Goal: Check status: Check status

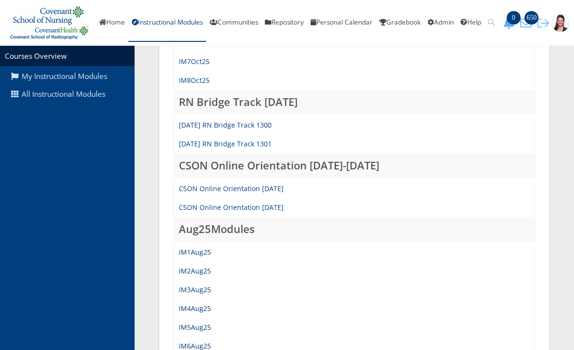
scroll to position [271, 0]
click at [206, 292] on link "IM3Aug25" at bounding box center [195, 289] width 32 height 9
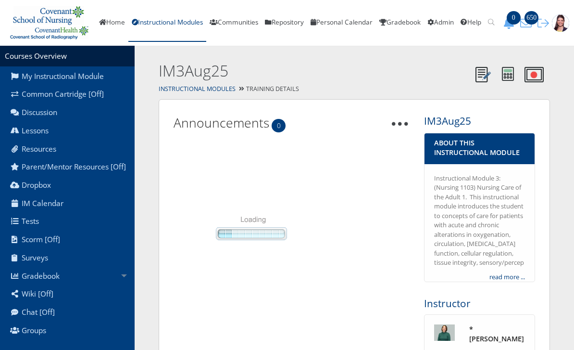
click at [45, 129] on link "Lessons" at bounding box center [67, 131] width 135 height 18
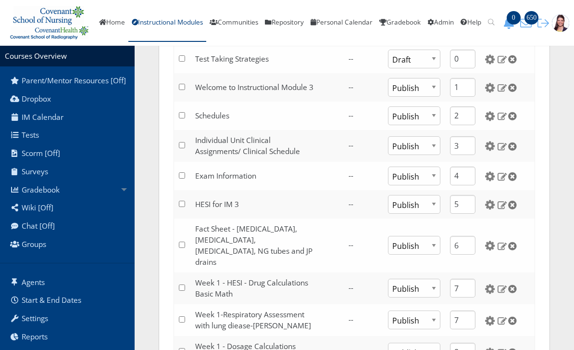
scroll to position [78, 0]
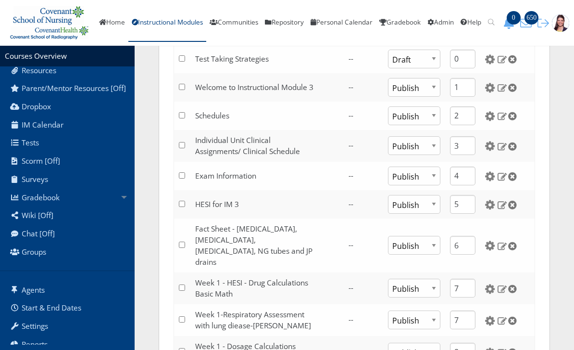
click at [58, 204] on link "Gradebook" at bounding box center [67, 197] width 135 height 18
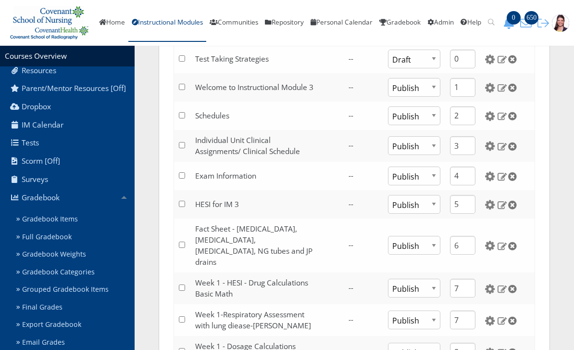
click at [59, 222] on link "Gradebook Items" at bounding box center [74, 219] width 122 height 18
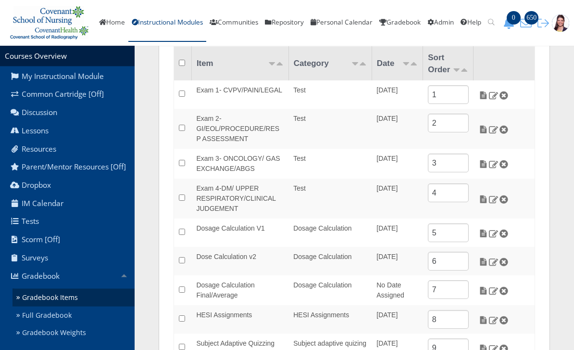
scroll to position [112, 0]
click at [479, 197] on img at bounding box center [484, 199] width 10 height 9
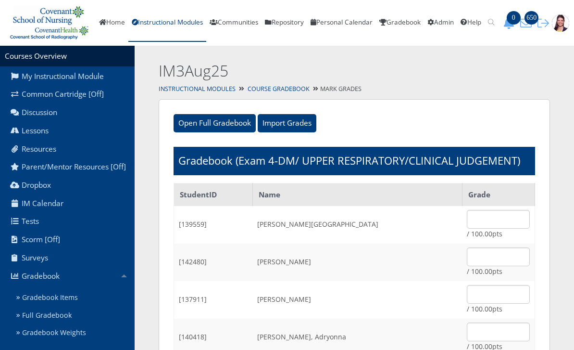
click at [287, 81] on h2 "IM3Aug25" at bounding box center [315, 71] width 312 height 22
click at [280, 91] on link "Course Gradebook" at bounding box center [279, 89] width 62 height 8
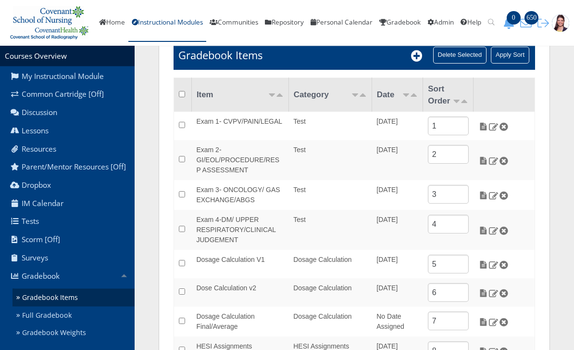
scroll to position [81, 0]
click at [479, 227] on img at bounding box center [484, 230] width 10 height 9
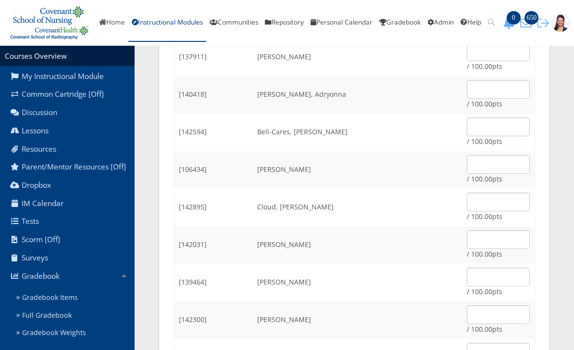
scroll to position [230, 0]
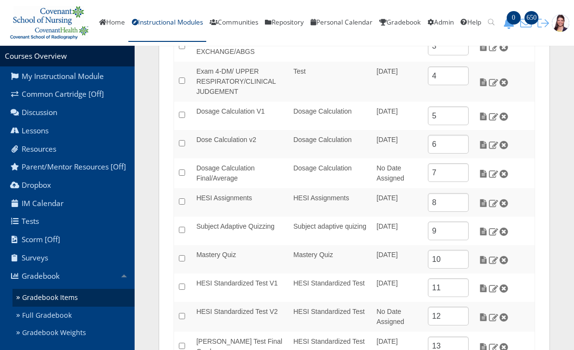
scroll to position [280, 0]
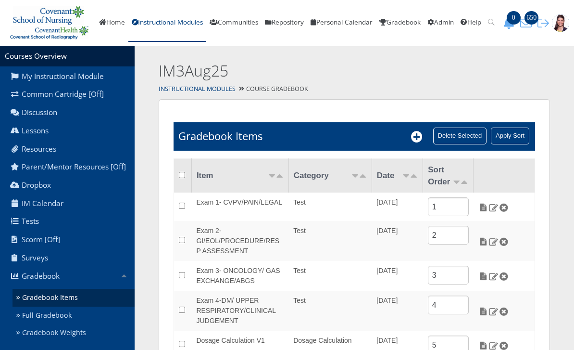
scroll to position [280, 0]
